Goal: Find contact information: Find contact information

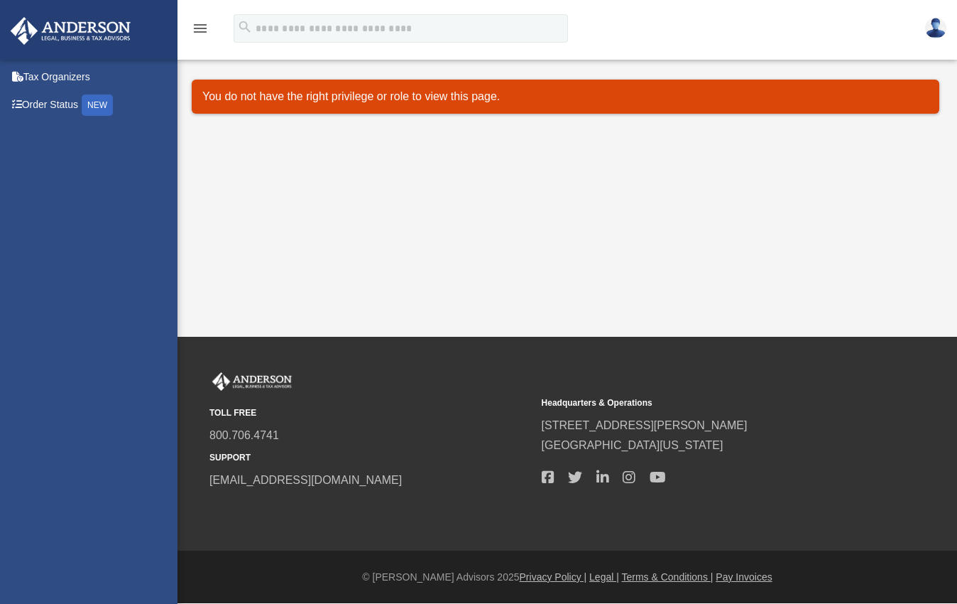
click at [776, 180] on div "Dashboard [EMAIL_ADDRESS][DOMAIN_NAME] Sign Out [EMAIL_ADDRESS][DOMAIN_NAME] Ta…" at bounding box center [478, 168] width 957 height 337
click at [933, 28] on img at bounding box center [935, 28] width 21 height 21
click at [198, 30] on icon "menu" at bounding box center [200, 28] width 17 height 17
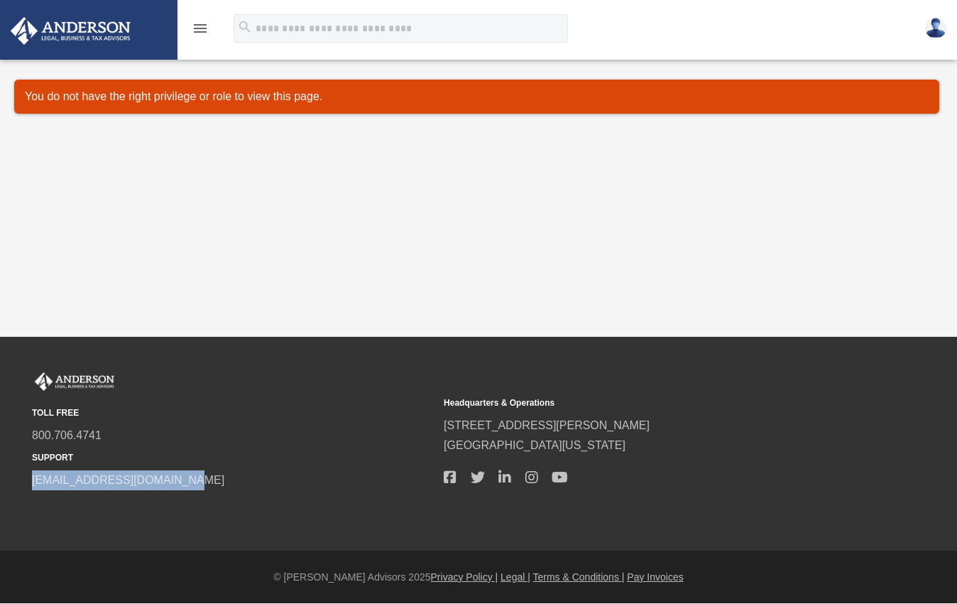
drag, startPoint x: 173, startPoint y: 482, endPoint x: 31, endPoint y: 487, distance: 142.8
click at [31, 487] on div "TOLL FREE 800.706.4741 SUPPORT [EMAIL_ADDRESS][DOMAIN_NAME] Headquarters & Oper…" at bounding box center [478, 431] width 915 height 118
copy link "[EMAIL_ADDRESS][DOMAIN_NAME]"
